Goal: Information Seeking & Learning: Find specific fact

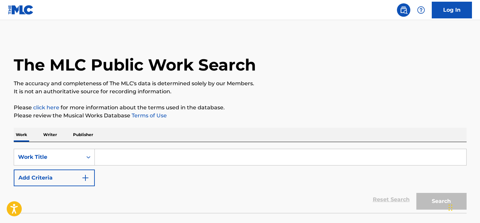
click at [82, 136] on p "Publisher" at bounding box center [83, 135] width 24 height 14
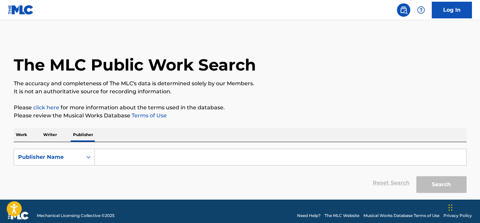
click at [122, 151] on input "Search Form" at bounding box center [280, 157] width 371 height 16
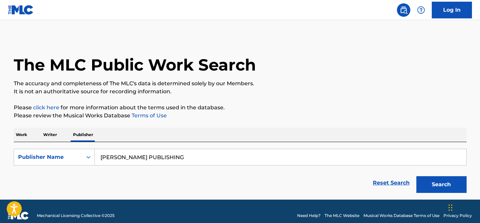
type input "[PERSON_NAME] PUBLISHING"
click at [416, 177] on button "Search" at bounding box center [441, 185] width 50 height 17
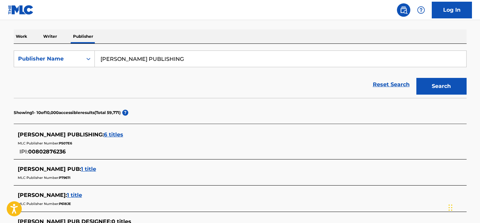
scroll to position [101, 0]
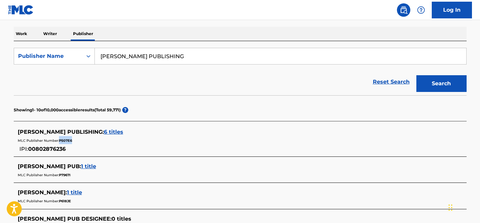
drag, startPoint x: 73, startPoint y: 142, endPoint x: 60, endPoint y: 141, distance: 13.4
click at [60, 141] on div "MLC Publisher Number: P507E6" at bounding box center [231, 140] width 427 height 8
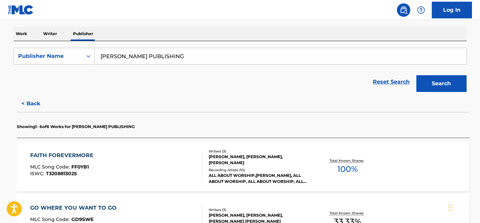
copy span "P507E6"
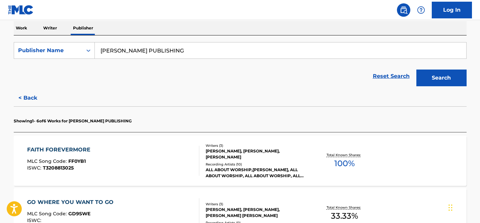
scroll to position [98, 0]
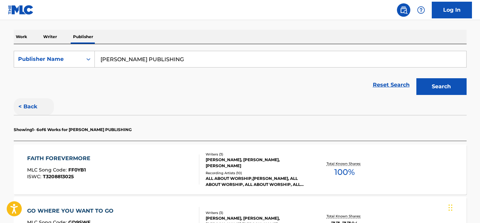
click at [30, 104] on button "< Back" at bounding box center [34, 106] width 40 height 17
